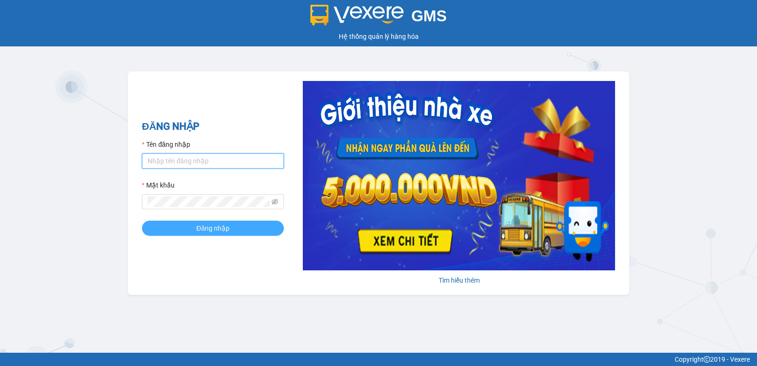
type input "hoangmaisg.kimma"
click at [216, 236] on div "ĐĂNG NHẬP Tên đăng nhập hoangmaisg.[PERSON_NAME] khẩu Đăng nhập" at bounding box center [213, 183] width 142 height 129
click at [209, 229] on span "Đăng nhập" at bounding box center [212, 228] width 33 height 10
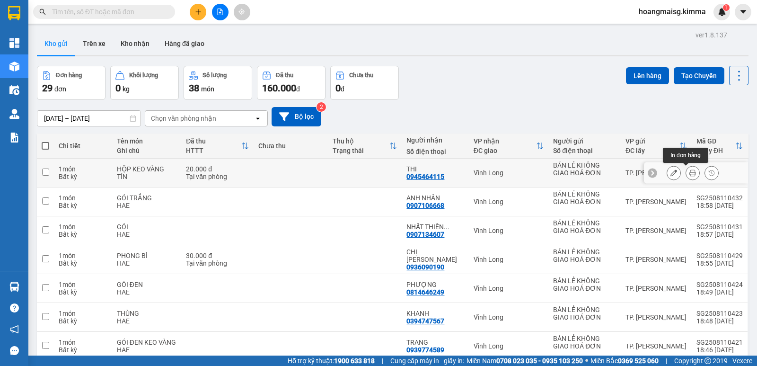
click at [686, 174] on button at bounding box center [692, 173] width 13 height 17
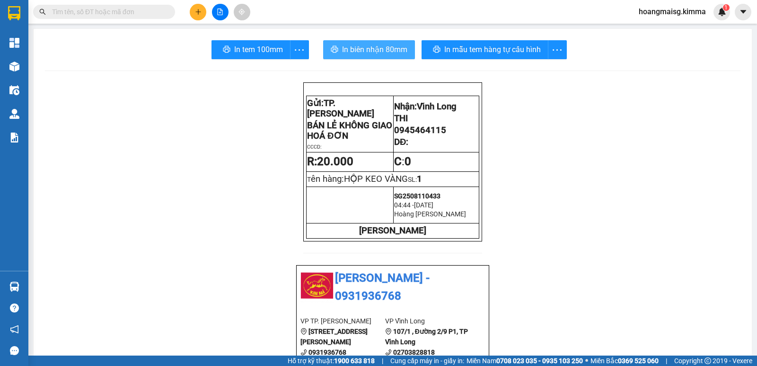
click at [366, 43] on button "In biên nhận 80mm" at bounding box center [369, 49] width 92 height 19
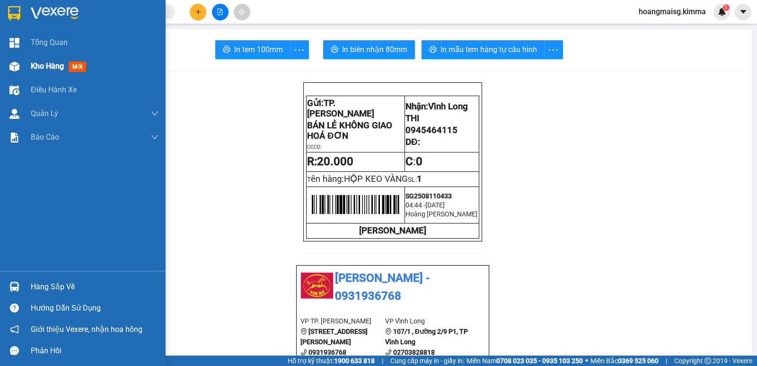
click at [42, 64] on span "Kho hàng" at bounding box center [47, 65] width 33 height 9
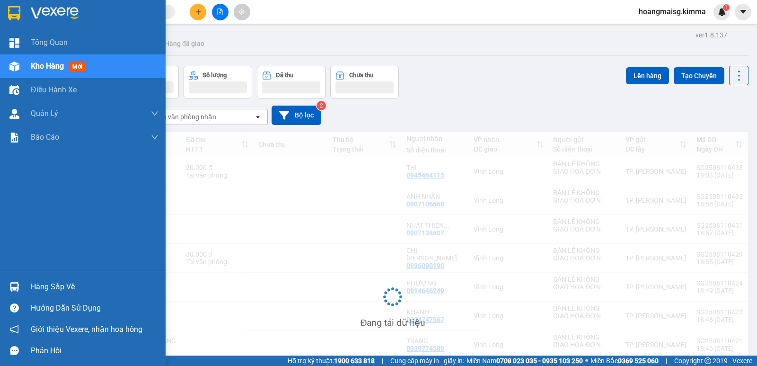
click at [42, 64] on span "Kho hàng" at bounding box center [47, 65] width 33 height 9
